Goal: Task Accomplishment & Management: Manage account settings

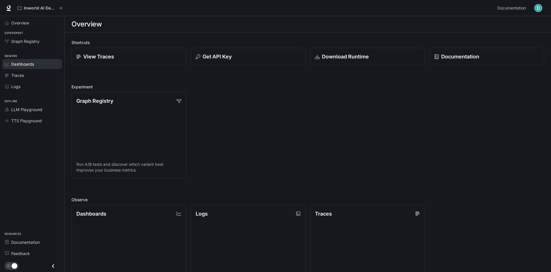
click at [41, 67] on div "Dashboards" at bounding box center [35, 64] width 48 height 6
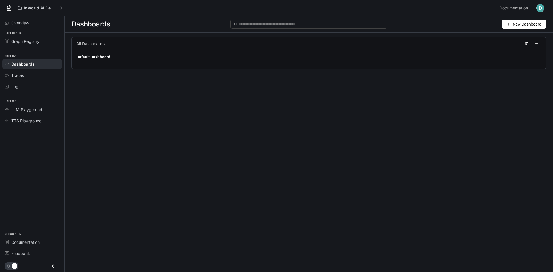
click at [542, 5] on img "button" at bounding box center [541, 8] width 8 height 8
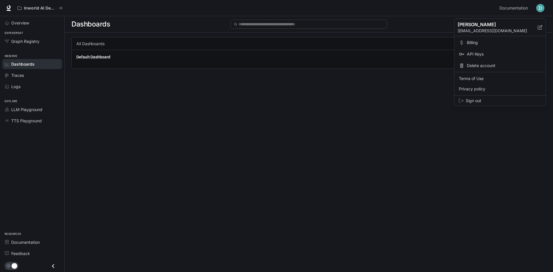
click at [486, 43] on span "Billing" at bounding box center [504, 43] width 74 height 6
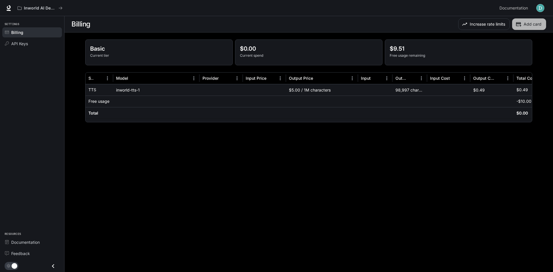
click at [520, 27] on button "Add card" at bounding box center [530, 24] width 34 height 12
click at [463, 25] on icon "button" at bounding box center [465, 24] width 6 height 6
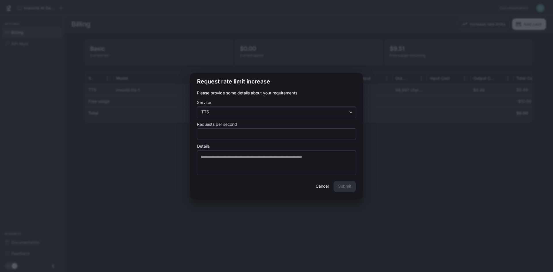
click at [352, 51] on div "**********" at bounding box center [276, 136] width 553 height 272
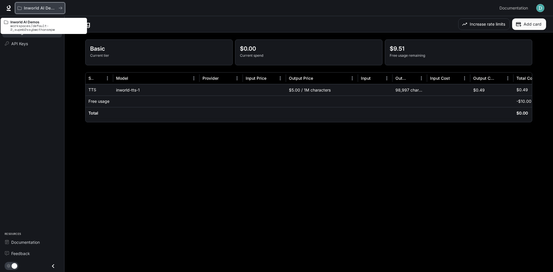
click at [52, 6] on p "Inworld AI Demos" at bounding box center [40, 8] width 32 height 5
